Goal: Task Accomplishment & Management: Use online tool/utility

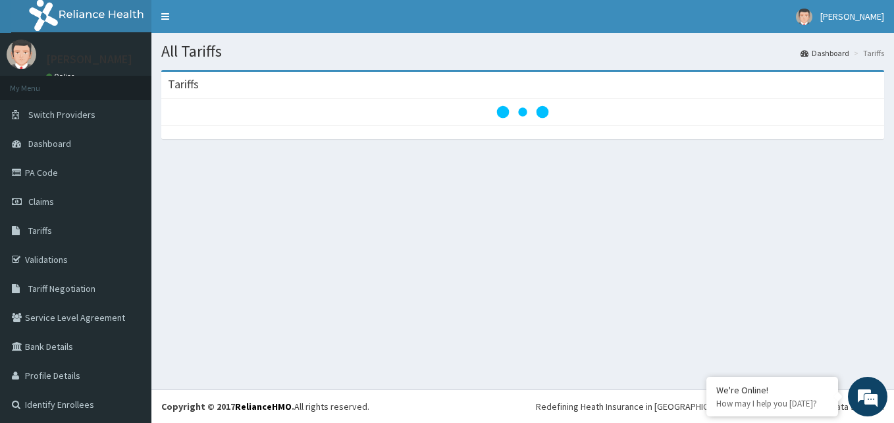
click at [49, 290] on span "Tariff Negotiation" at bounding box center [61, 288] width 67 height 12
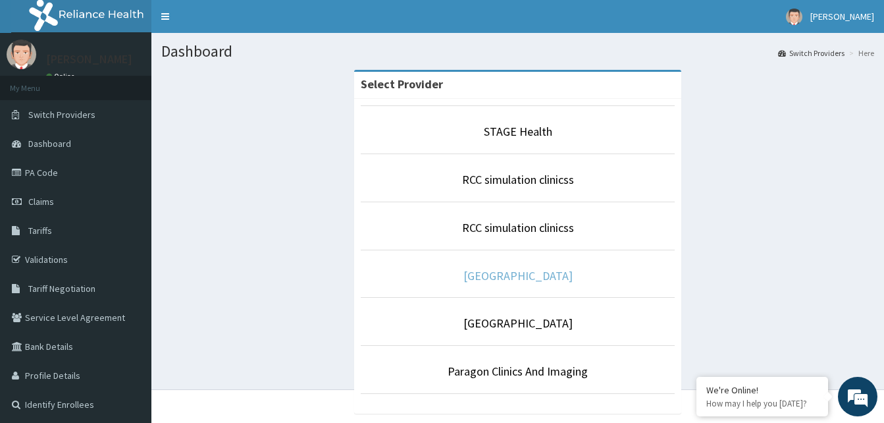
drag, startPoint x: 0, startPoint y: 0, endPoint x: 502, endPoint y: 276, distance: 573.2
click at [502, 276] on link "[GEOGRAPHIC_DATA]" at bounding box center [518, 275] width 109 height 15
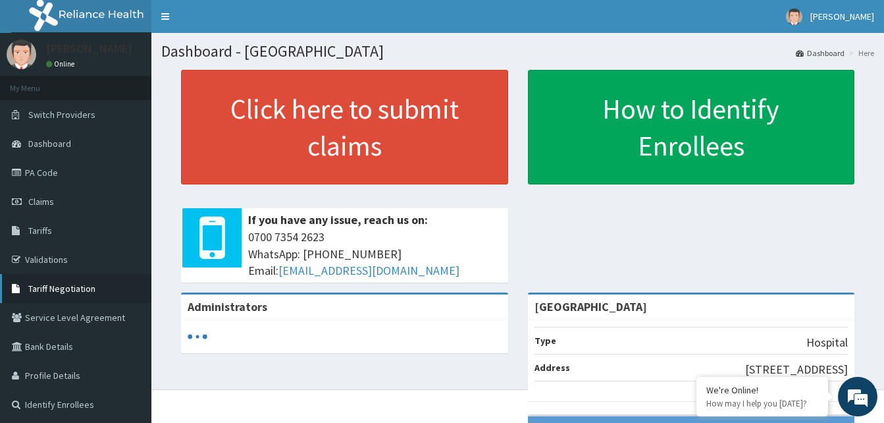
click at [47, 296] on link "Tariff Negotiation" at bounding box center [75, 288] width 151 height 29
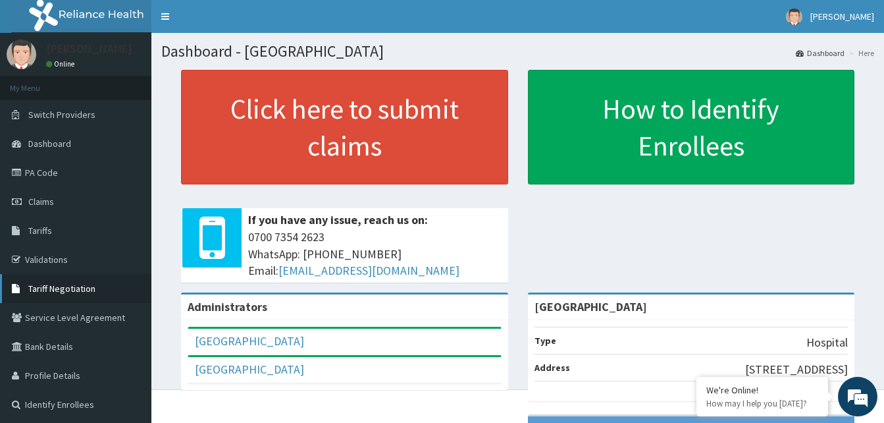
click at [72, 288] on span "Tariff Negotiation" at bounding box center [61, 288] width 67 height 12
